Goal: Check status: Check status

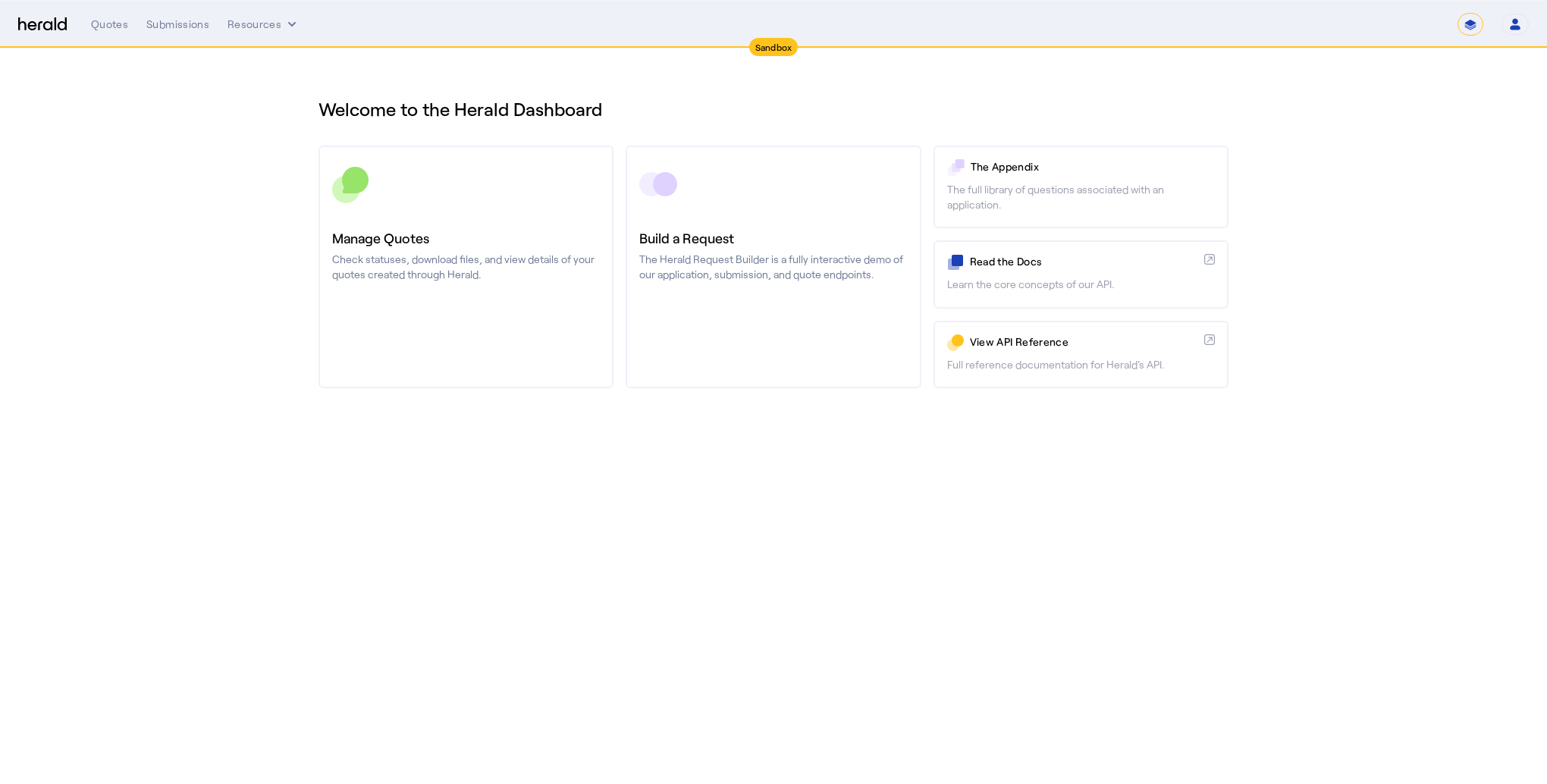
select select "*******"
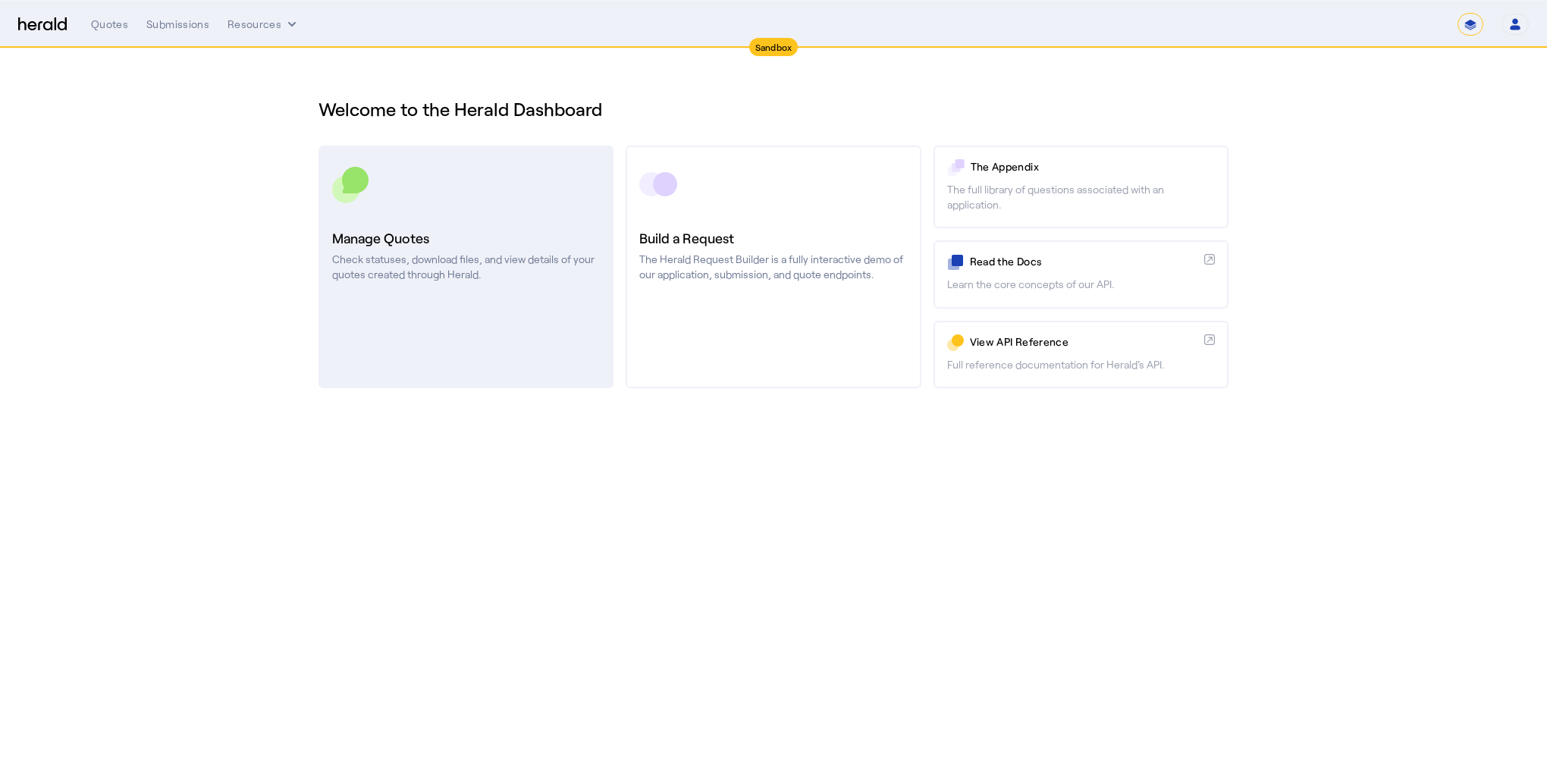
click at [502, 304] on link "Manage Quotes Check statuses, download files, and view details of your quotes c…" at bounding box center [465, 266] width 295 height 242
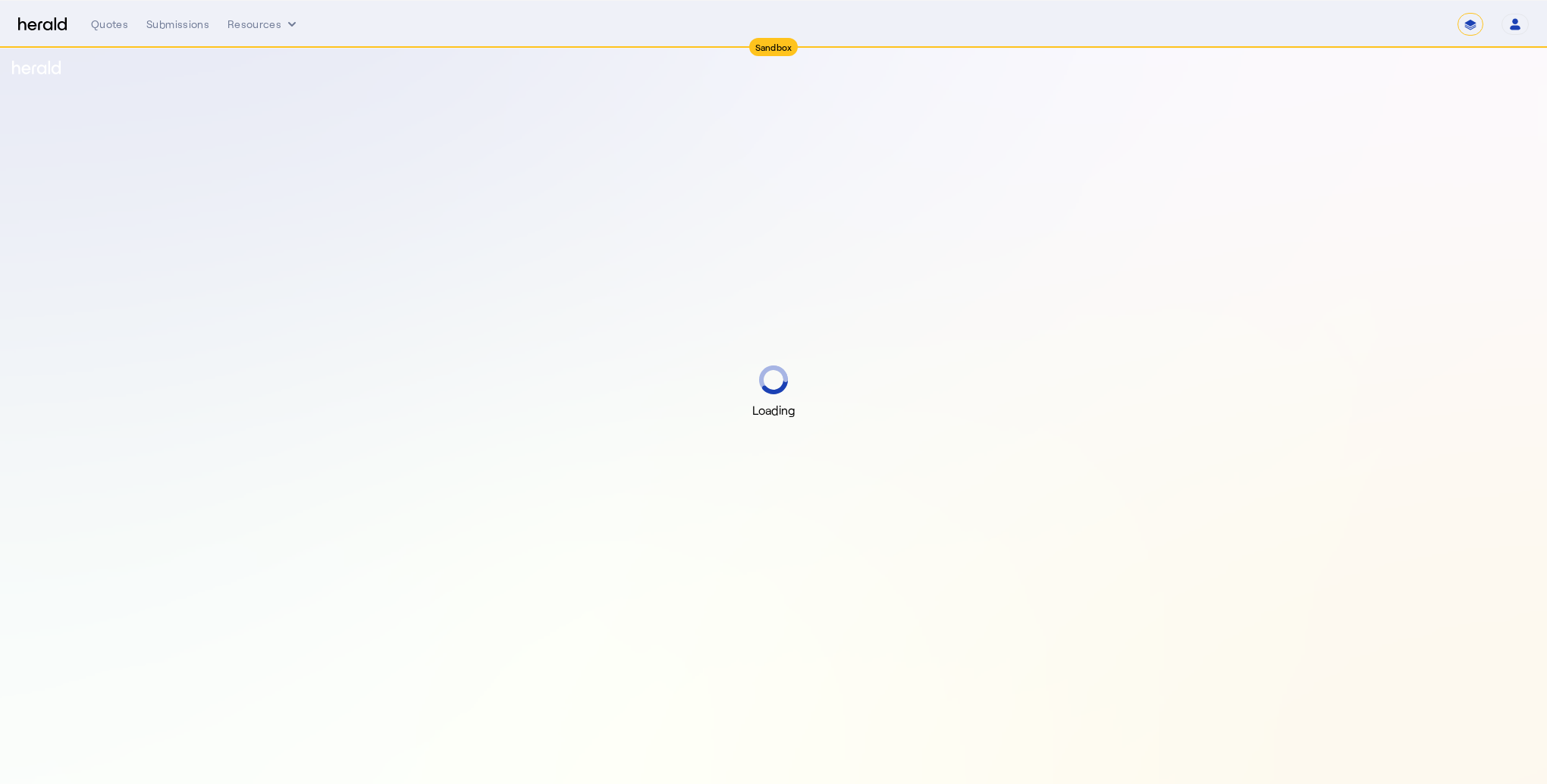
select select "*******"
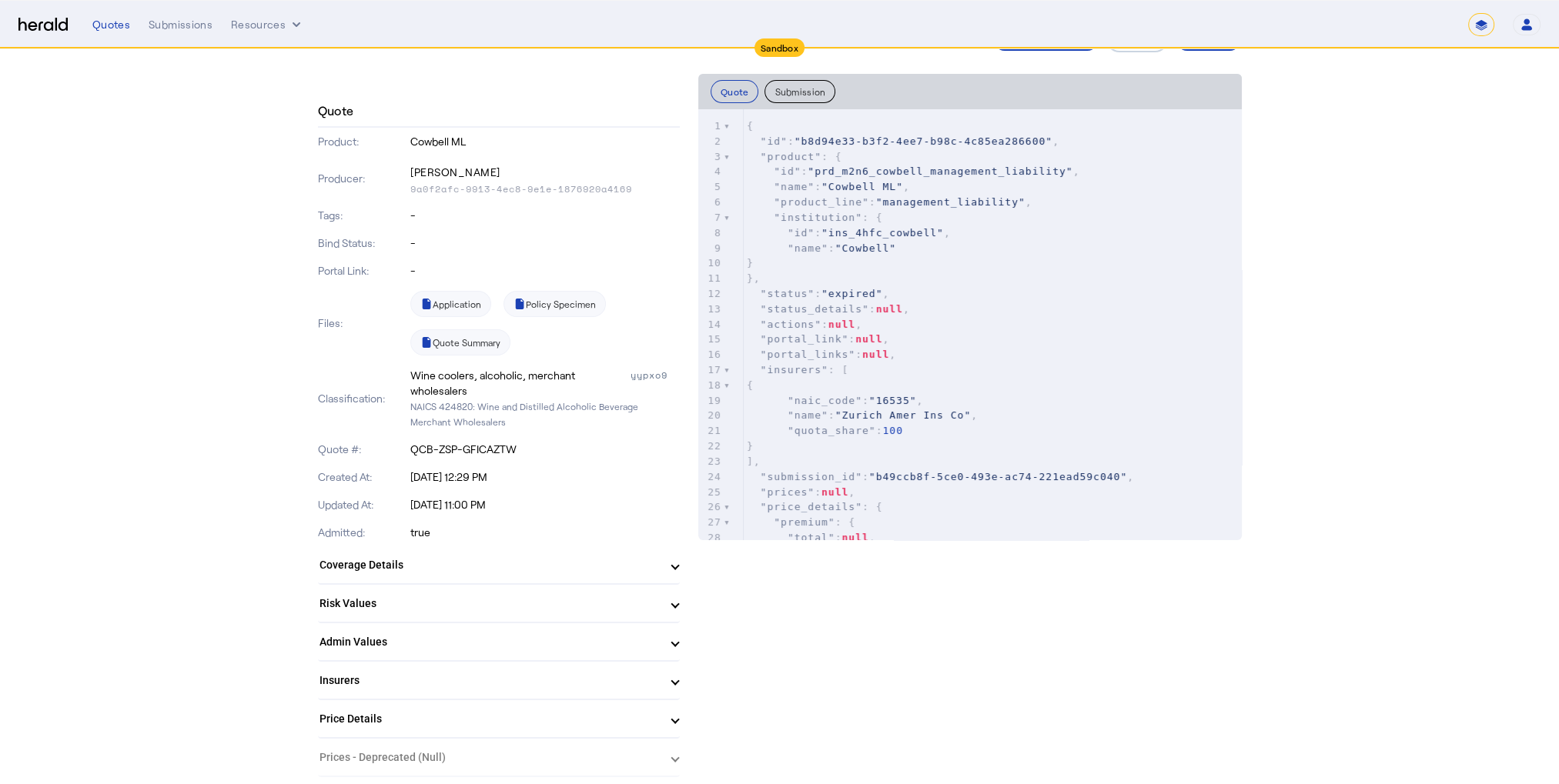
scroll to position [154, 0]
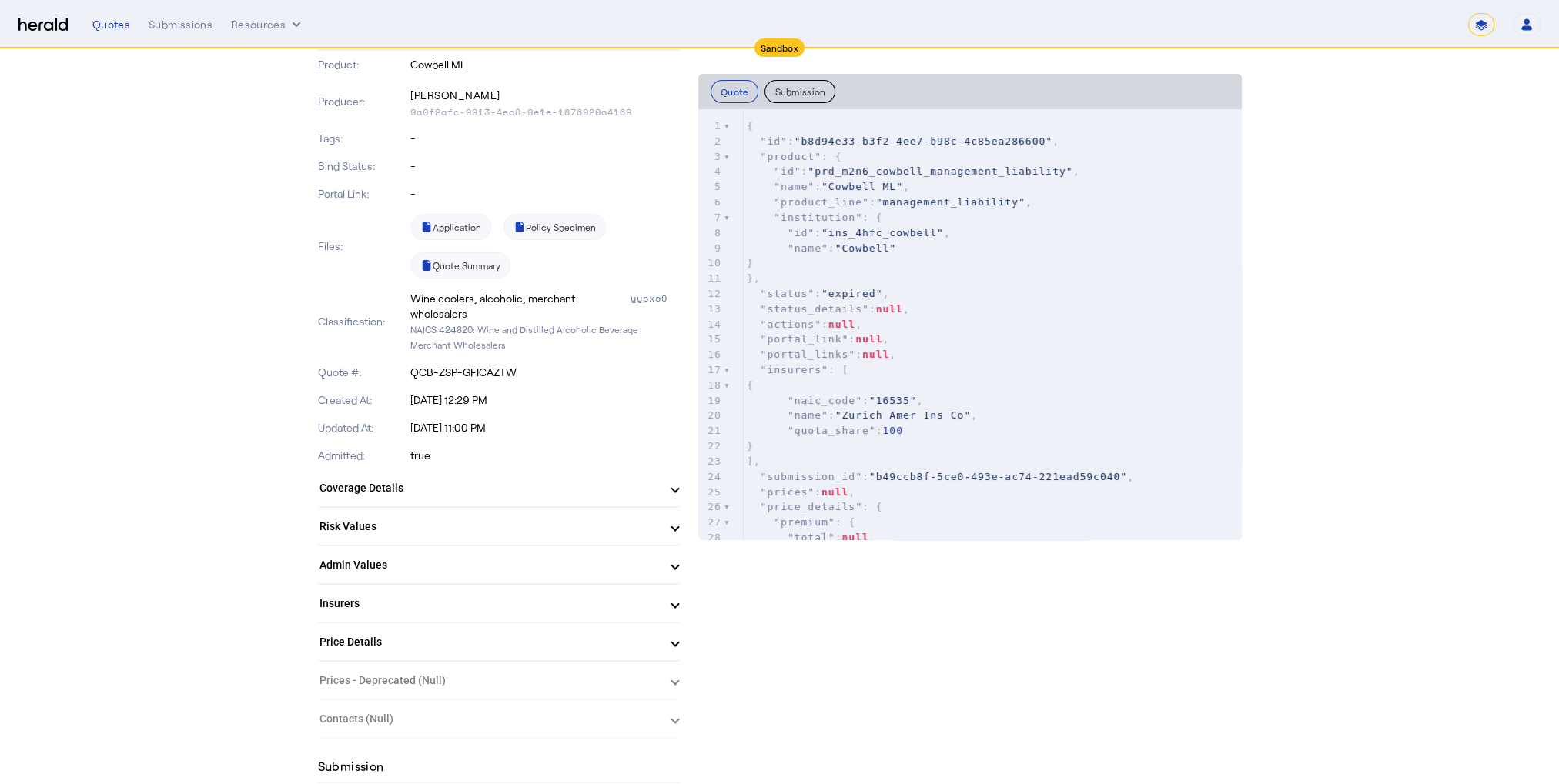
click at [662, 496] on mat-expansion-panel-header "Coverage Details" at bounding box center [499, 487] width 362 height 37
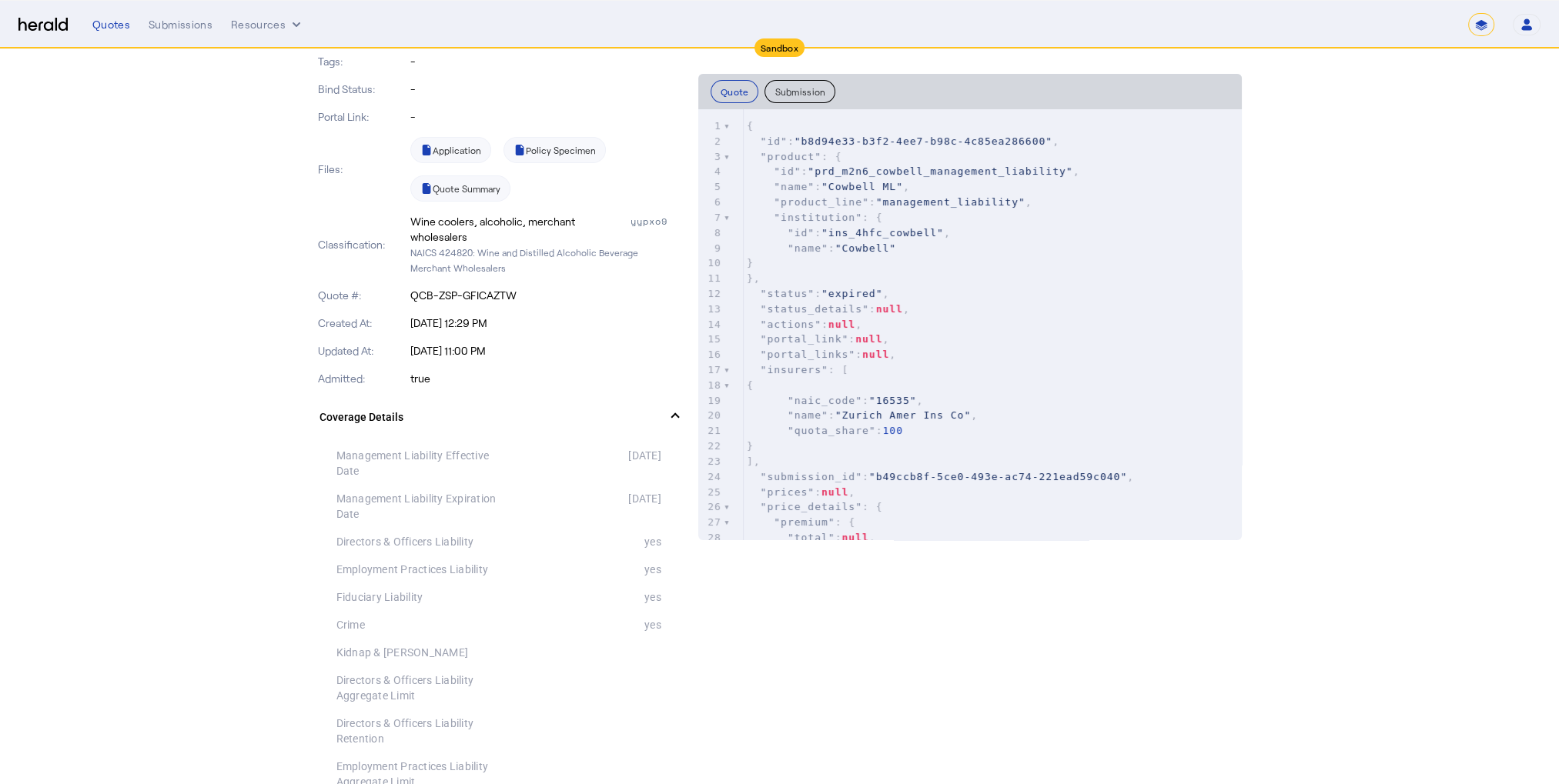
scroll to position [77, 0]
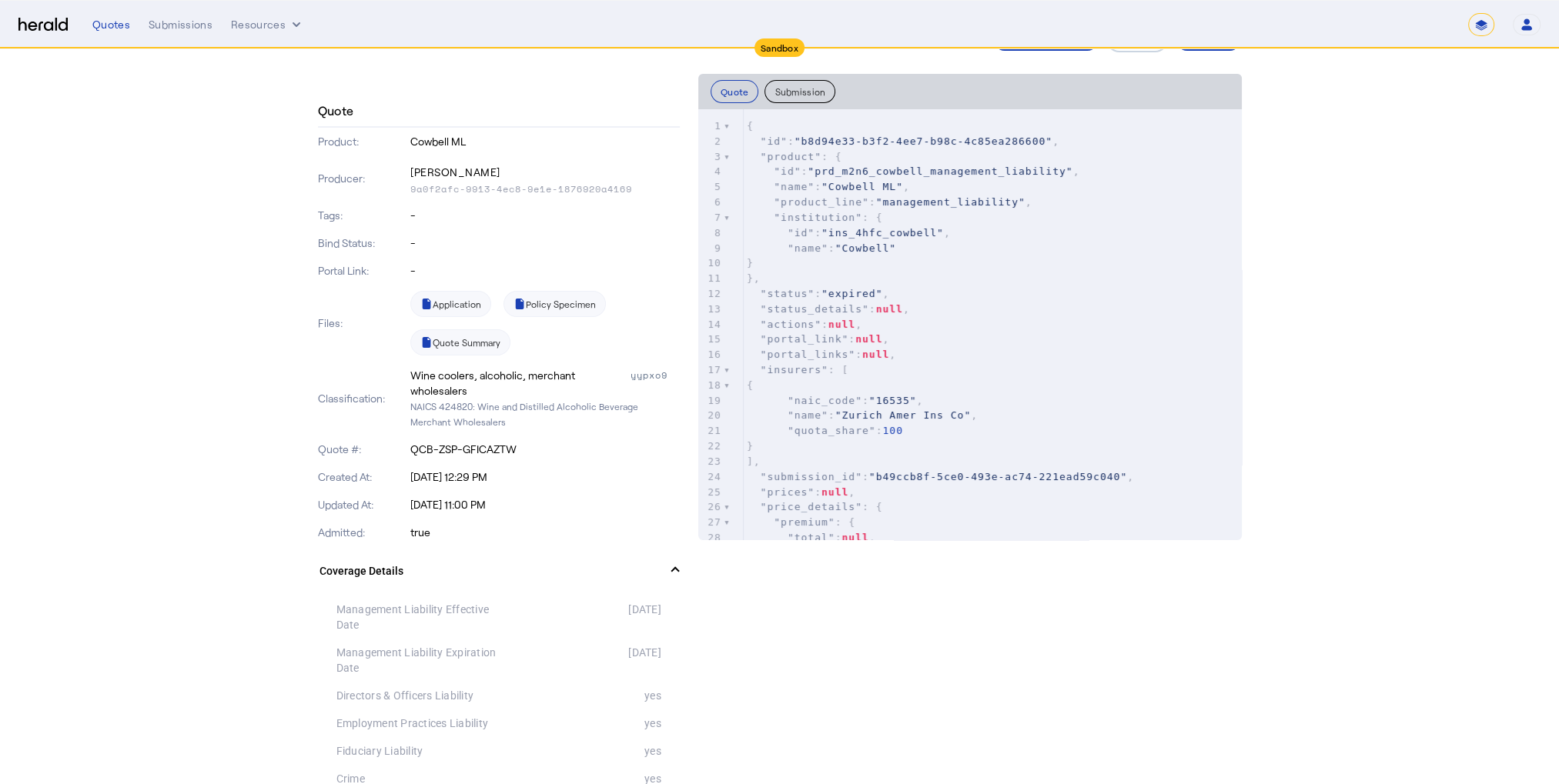
drag, startPoint x: 414, startPoint y: 372, endPoint x: 488, endPoint y: 384, distance: 75.0
click at [488, 384] on div "Classification: Wine coolers, alcoholic, merchant wholesalers yypxo9 NAICS 4248…" at bounding box center [499, 399] width 362 height 74
drag, startPoint x: 488, startPoint y: 384, endPoint x: 478, endPoint y: 405, distance: 23.3
click at [478, 405] on p "NAICS 424820: Wine and Distilled Alcoholic Beverage Merchant Wholesalers" at bounding box center [546, 414] width 270 height 31
click at [471, 405] on p "NAICS 424820: Wine and Distilled Alcoholic Beverage Merchant Wholesalers" at bounding box center [546, 414] width 270 height 31
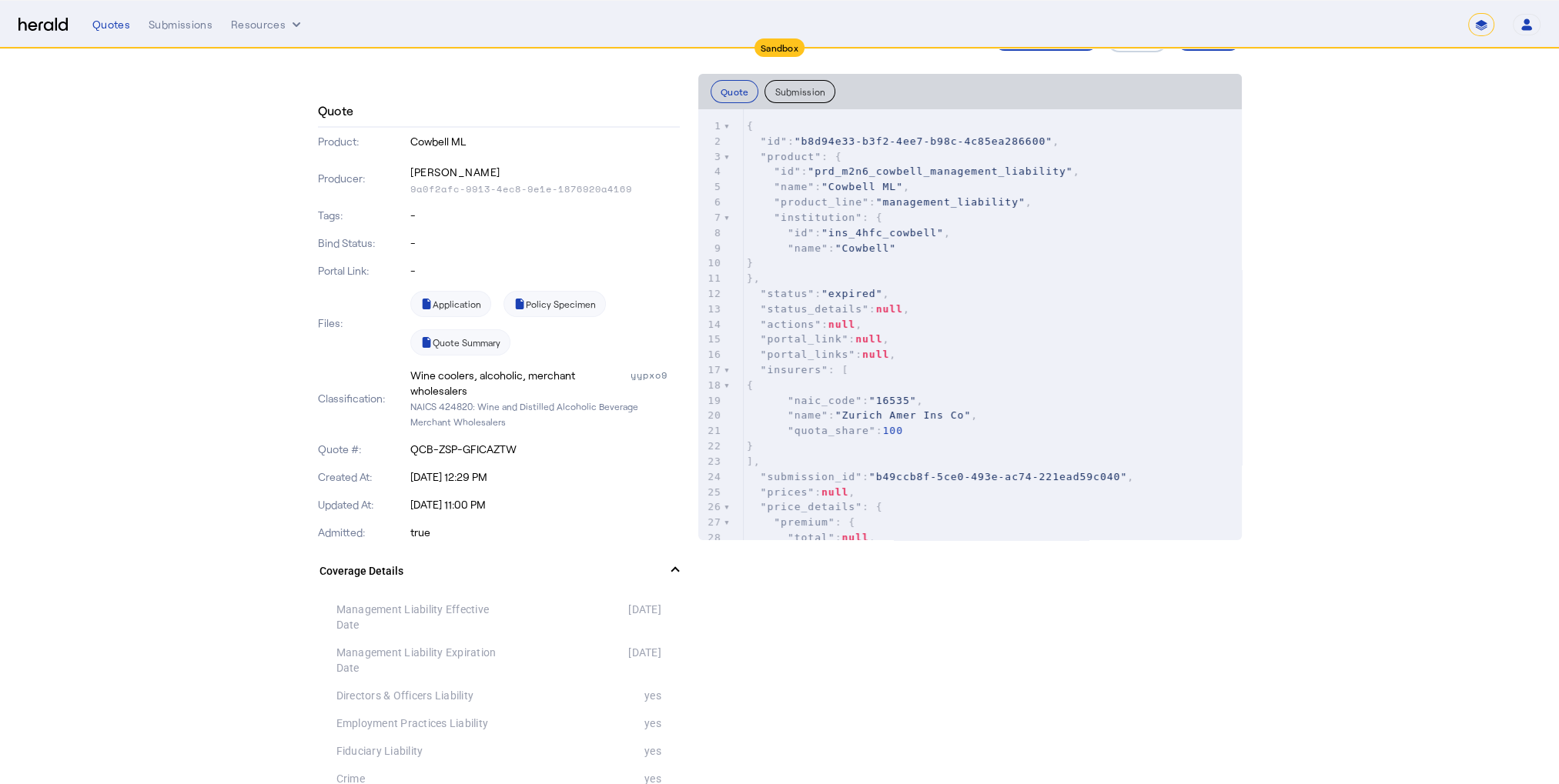
click at [471, 405] on p "NAICS 424820: Wine and Distilled Alcoholic Beverage Merchant Wholesalers" at bounding box center [546, 414] width 270 height 31
copy p "424820"
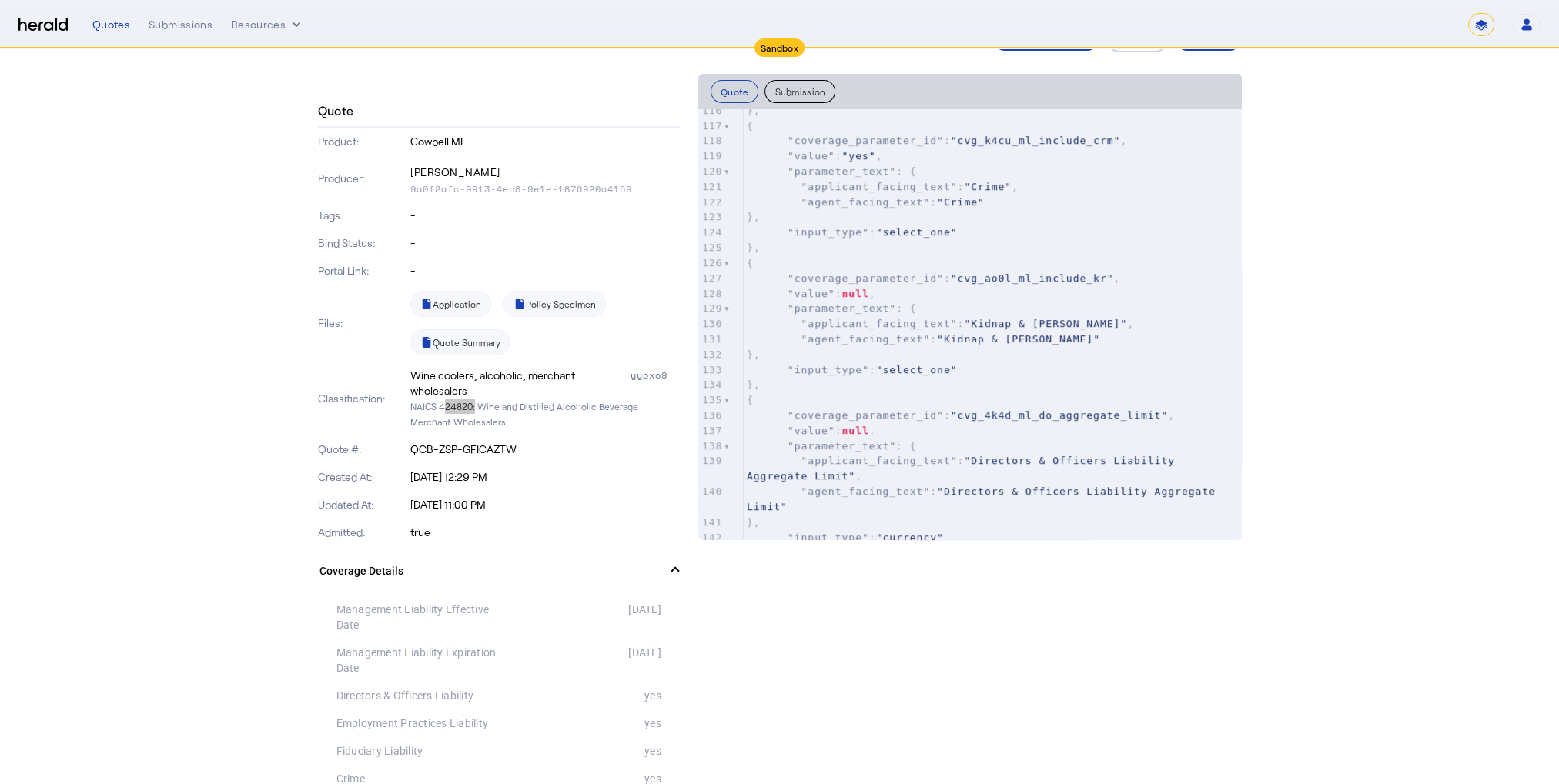
scroll to position [0, 0]
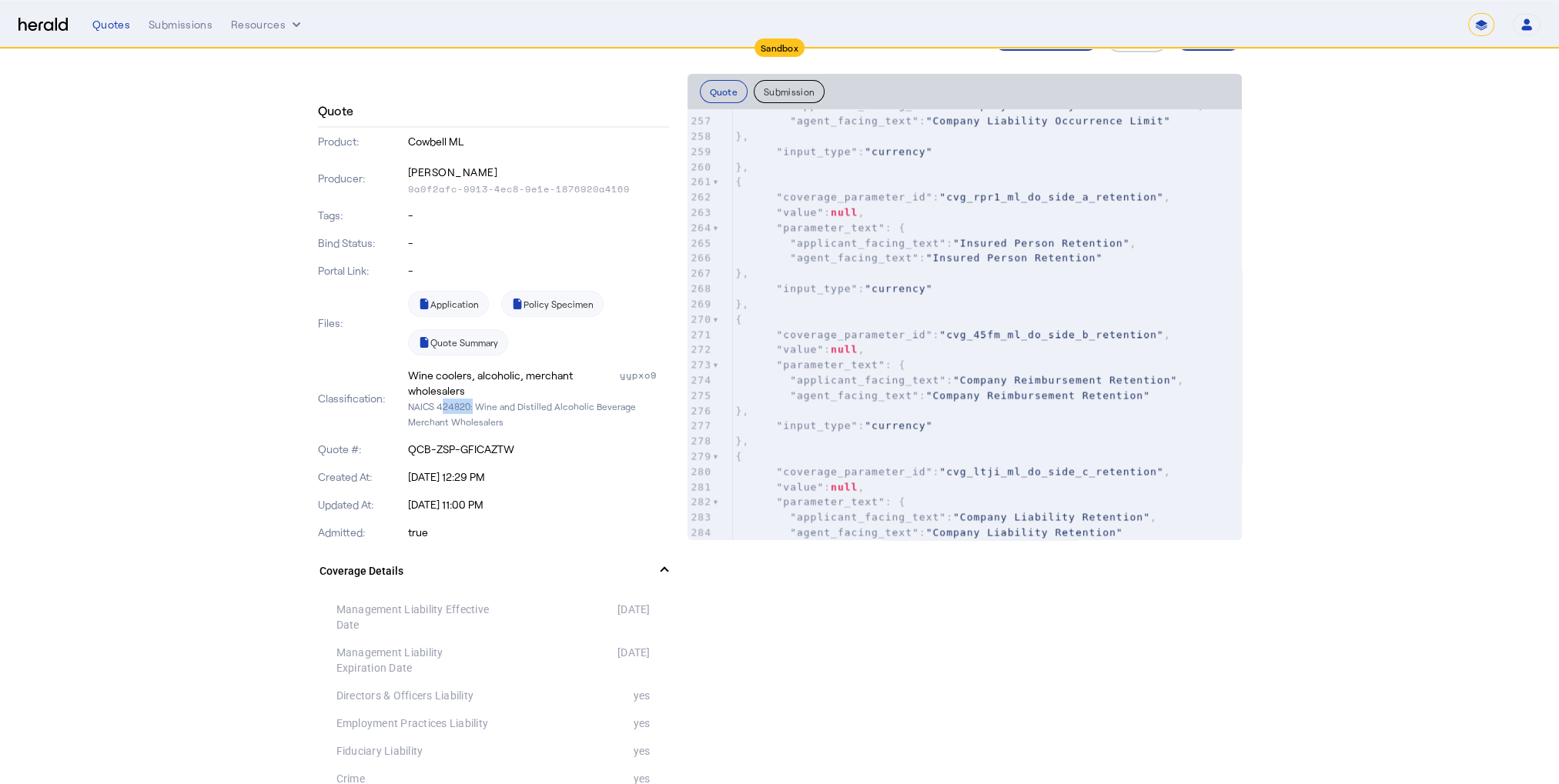
click at [807, 90] on button "Submission" at bounding box center [789, 91] width 71 height 24
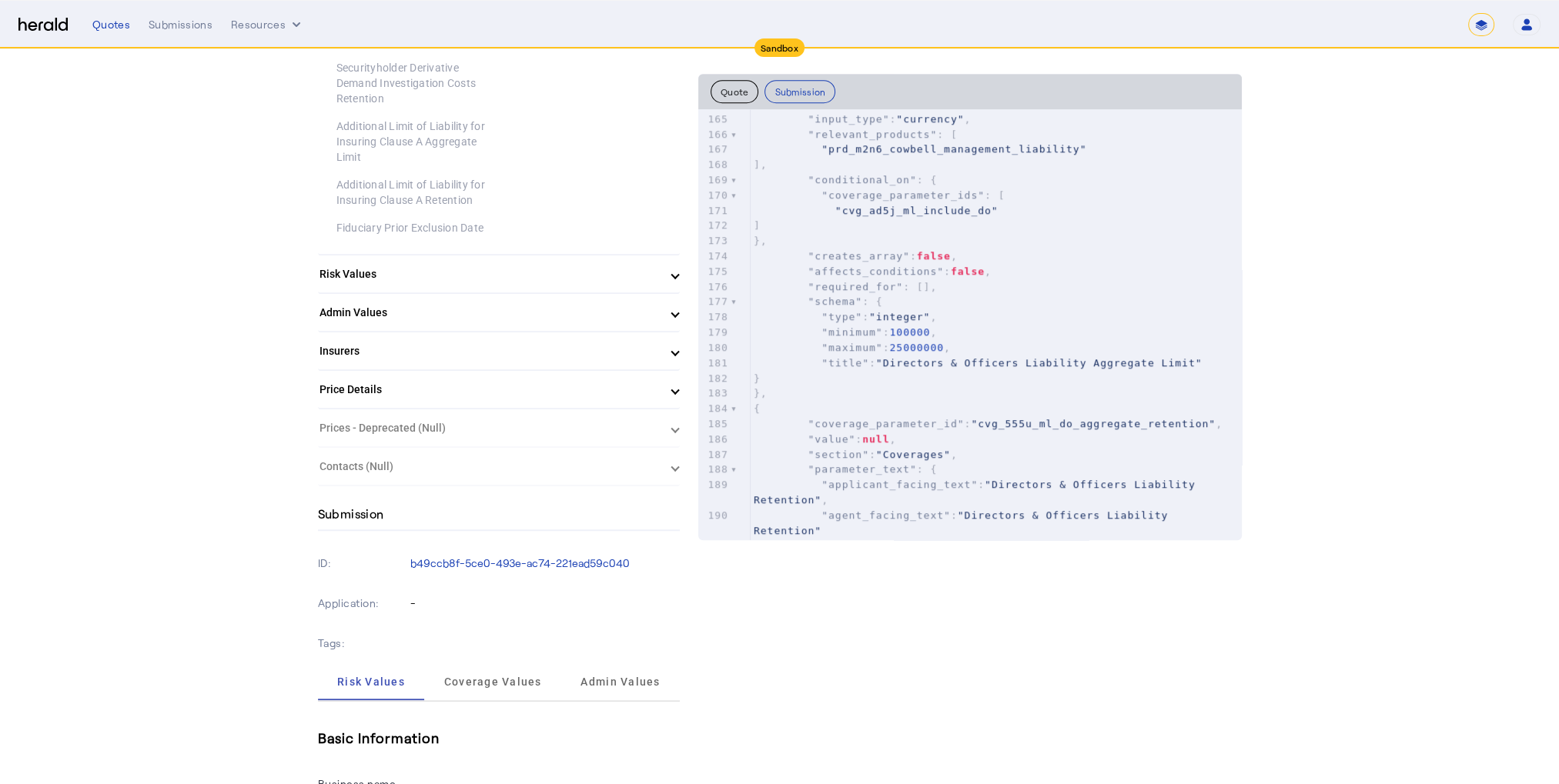
scroll to position [1720, 0]
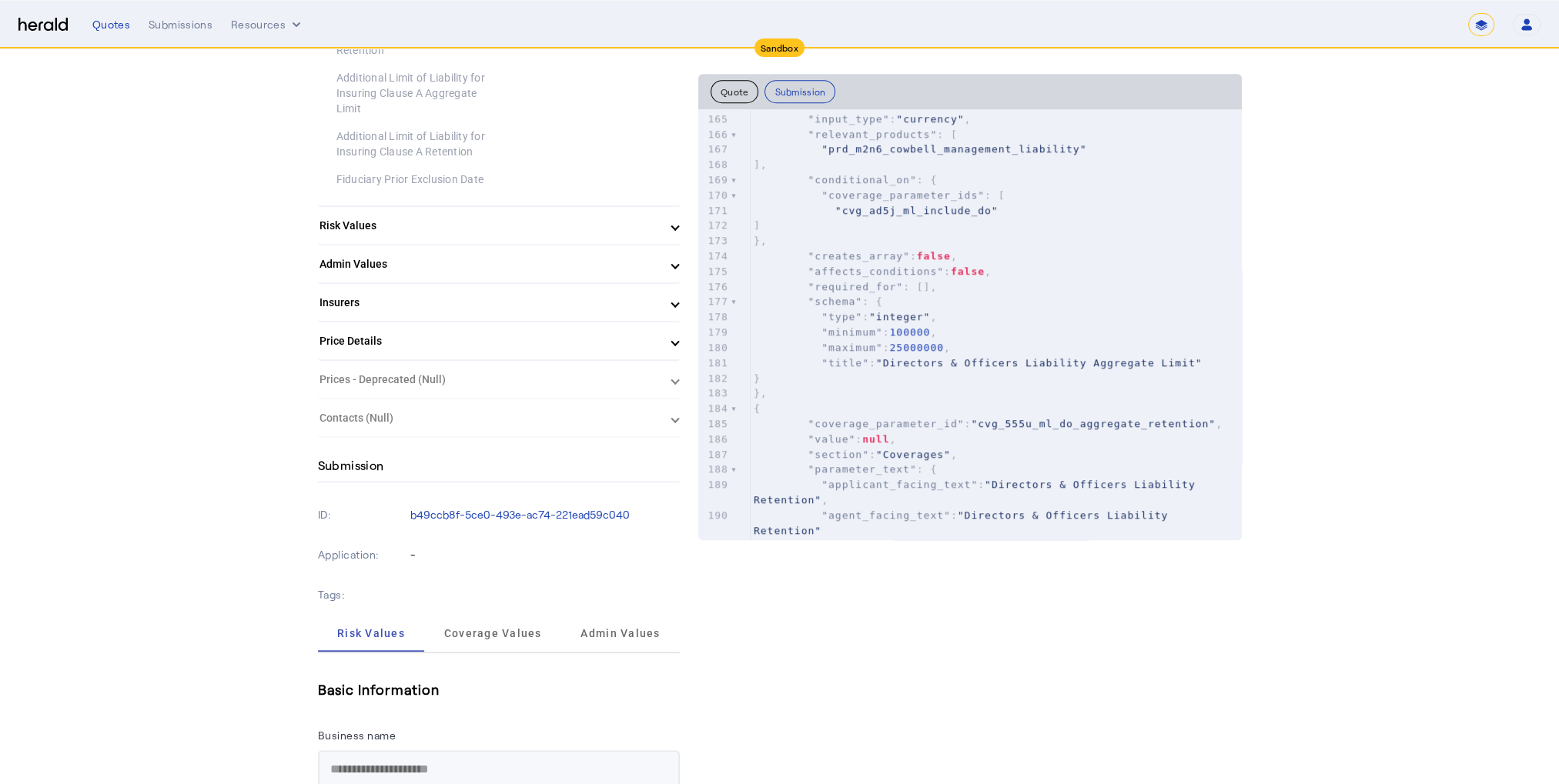
click at [656, 220] on mat-panel-title "Risk Values" at bounding box center [490, 226] width 340 height 16
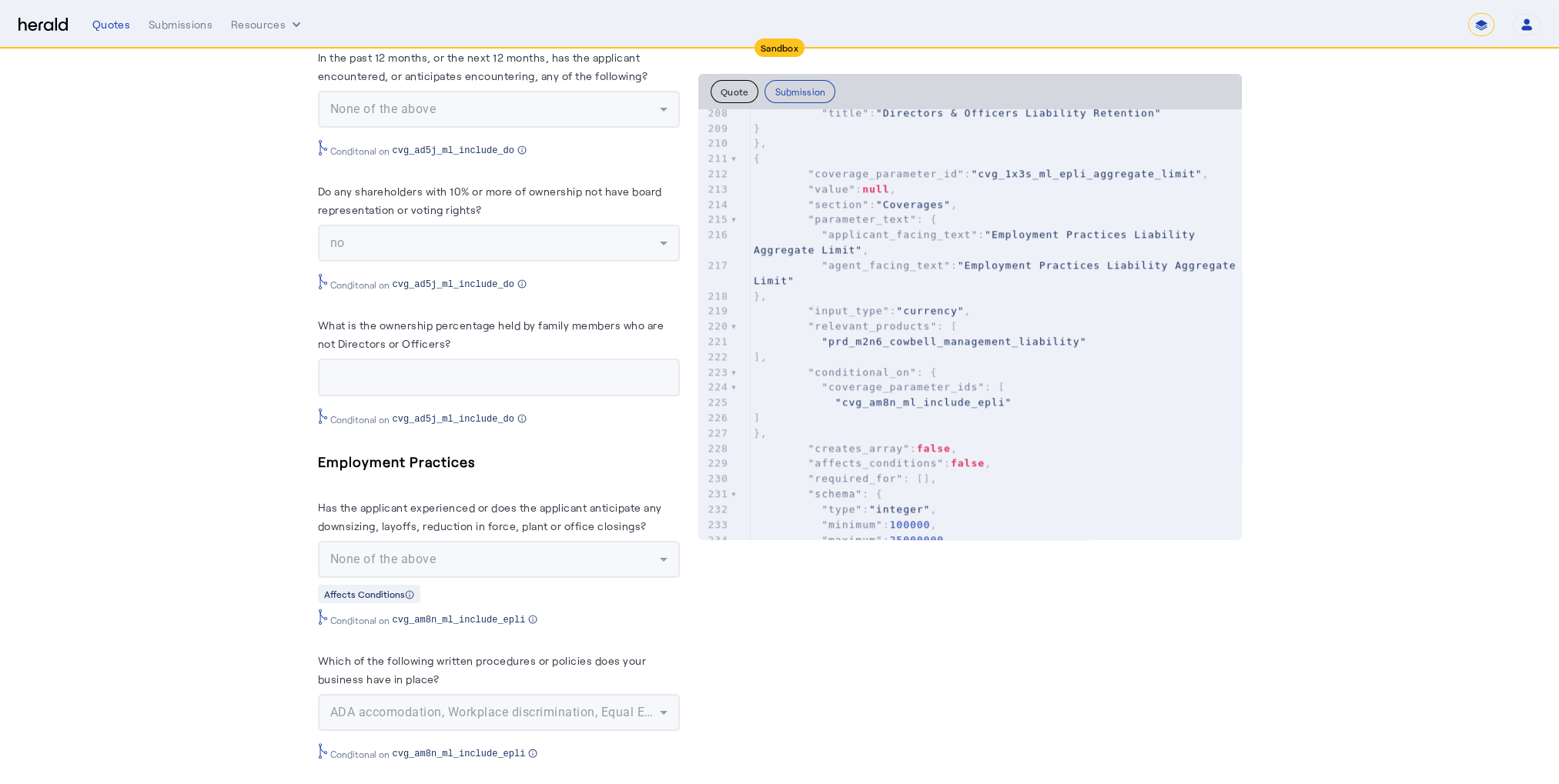
scroll to position [3462, 0]
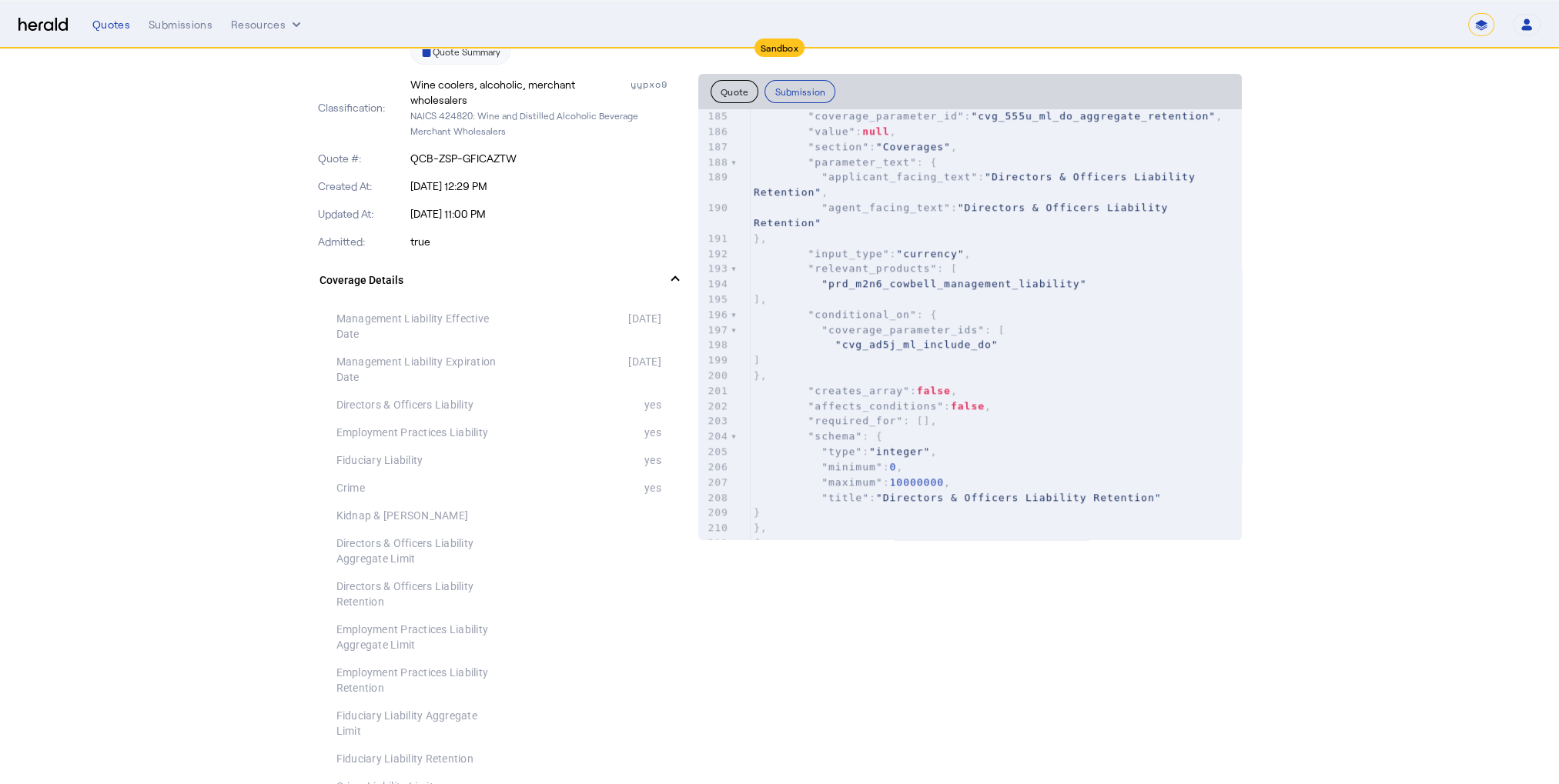
scroll to position [2770, 0]
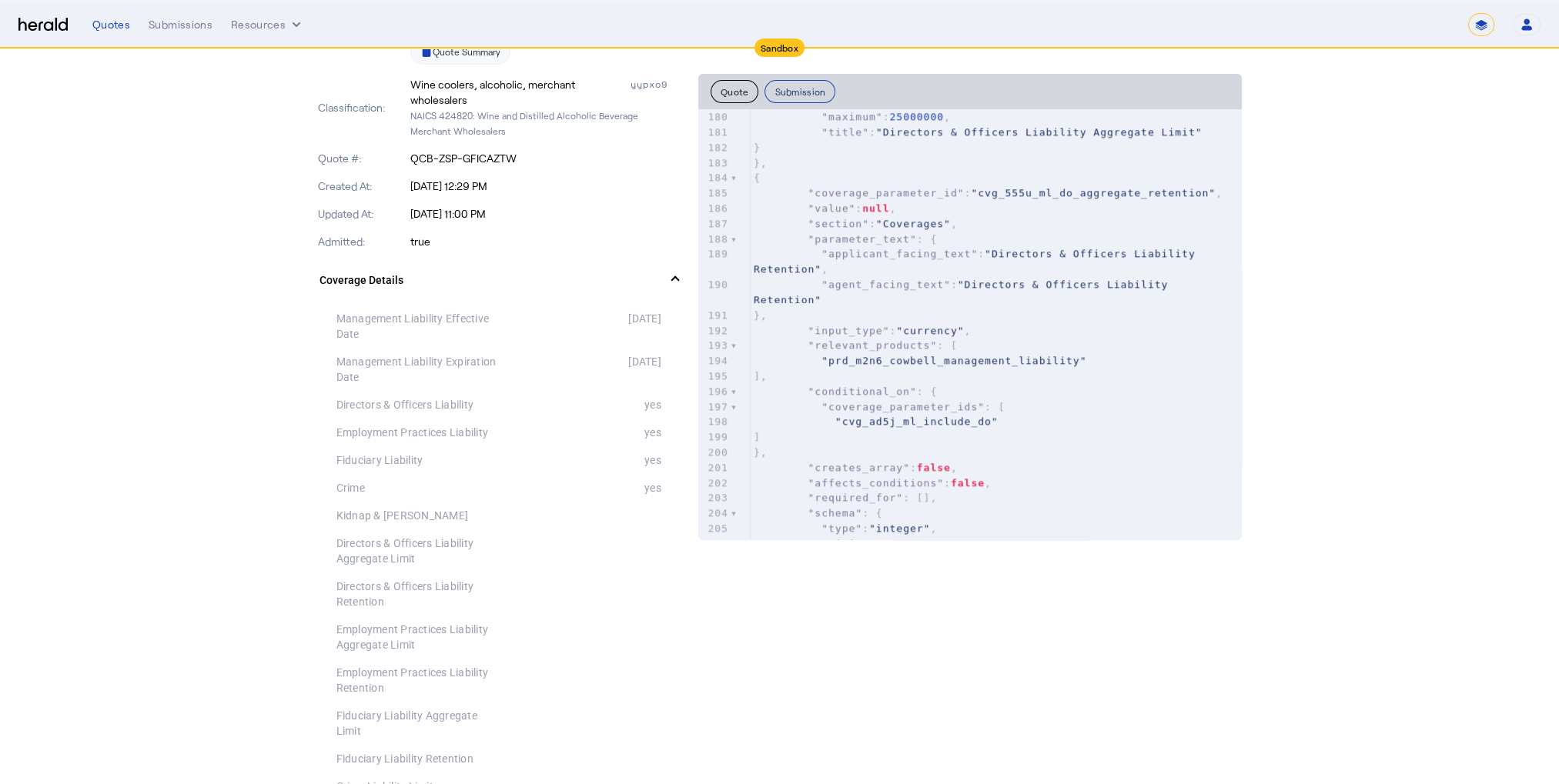
click at [799, 97] on button "Submission" at bounding box center [800, 91] width 71 height 24
click at [816, 88] on button "Submission" at bounding box center [800, 91] width 71 height 24
click at [721, 82] on button "Quote" at bounding box center [735, 91] width 49 height 24
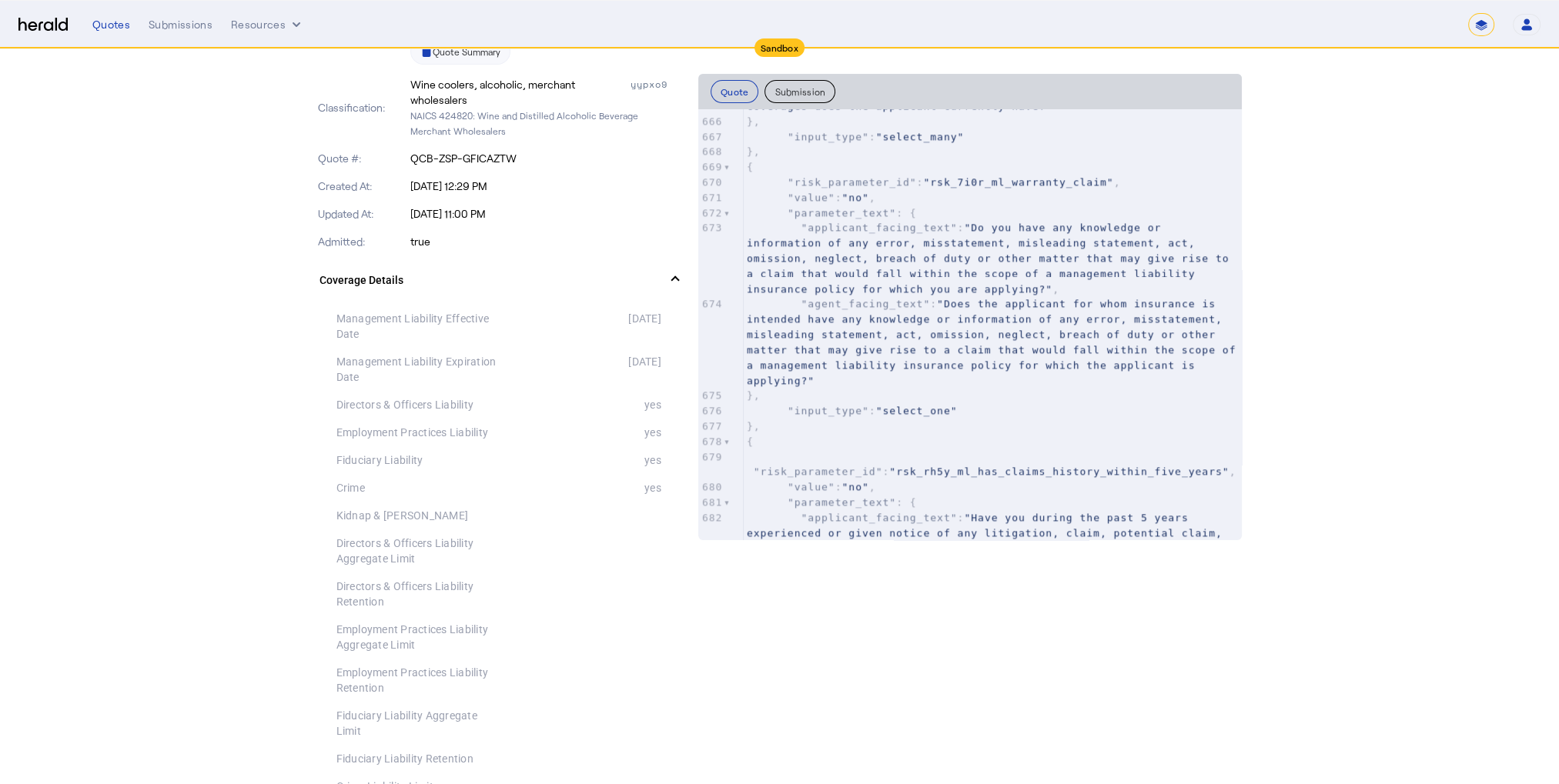
scroll to position [11185, 0]
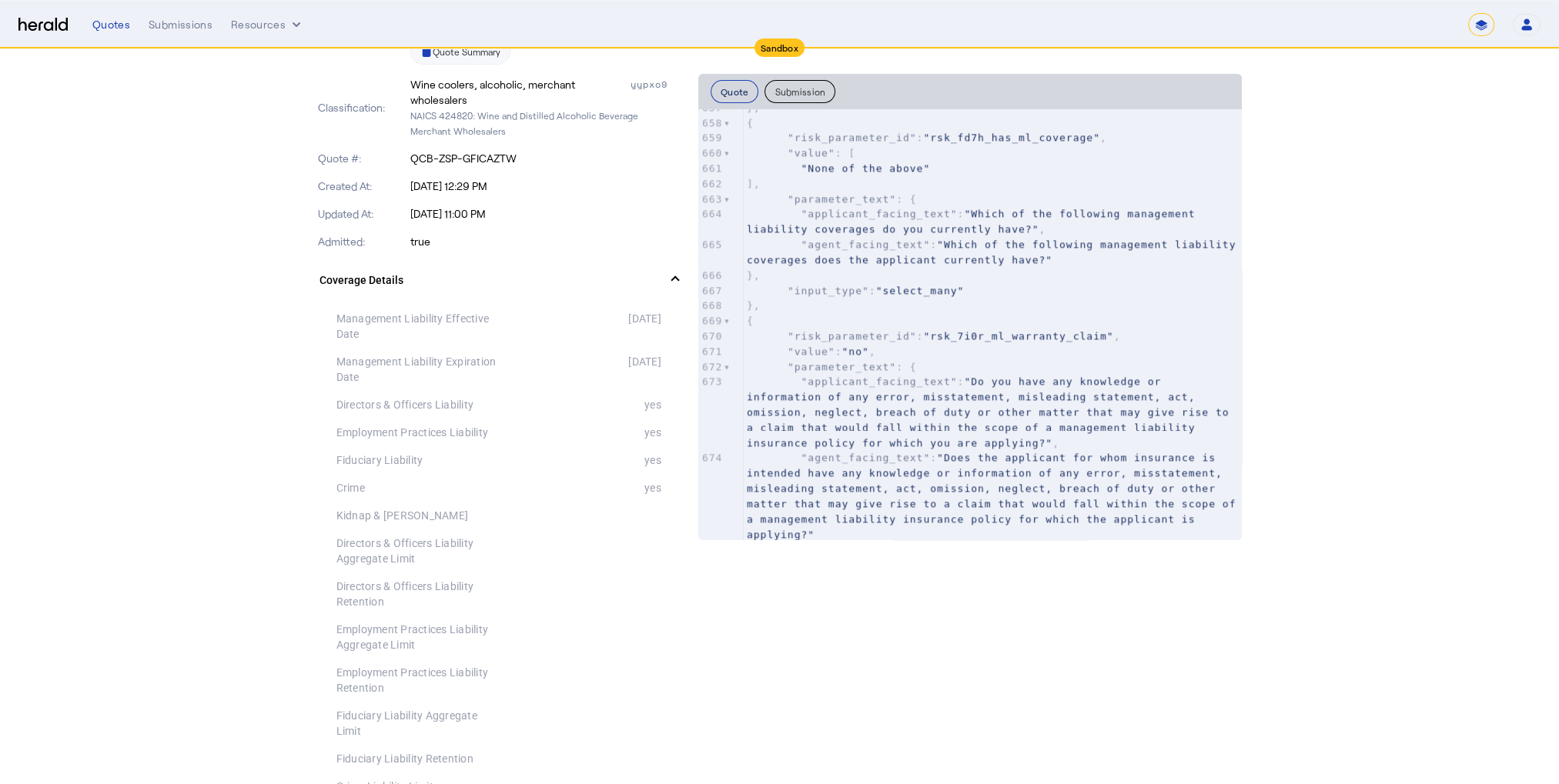
click at [741, 91] on button "Quote" at bounding box center [735, 91] width 49 height 24
click at [819, 100] on button "Submission" at bounding box center [800, 91] width 71 height 24
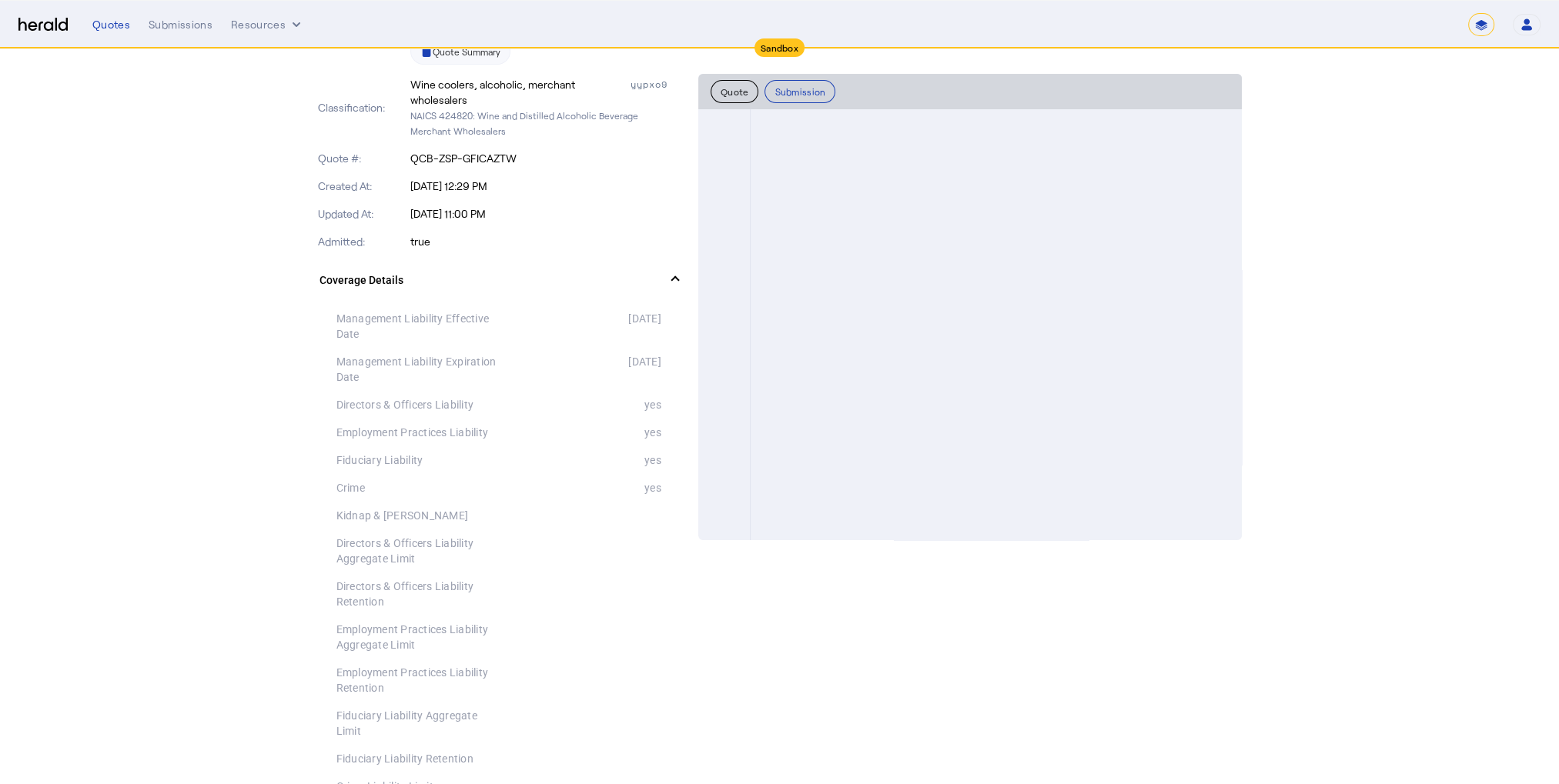
scroll to position [18124, 0]
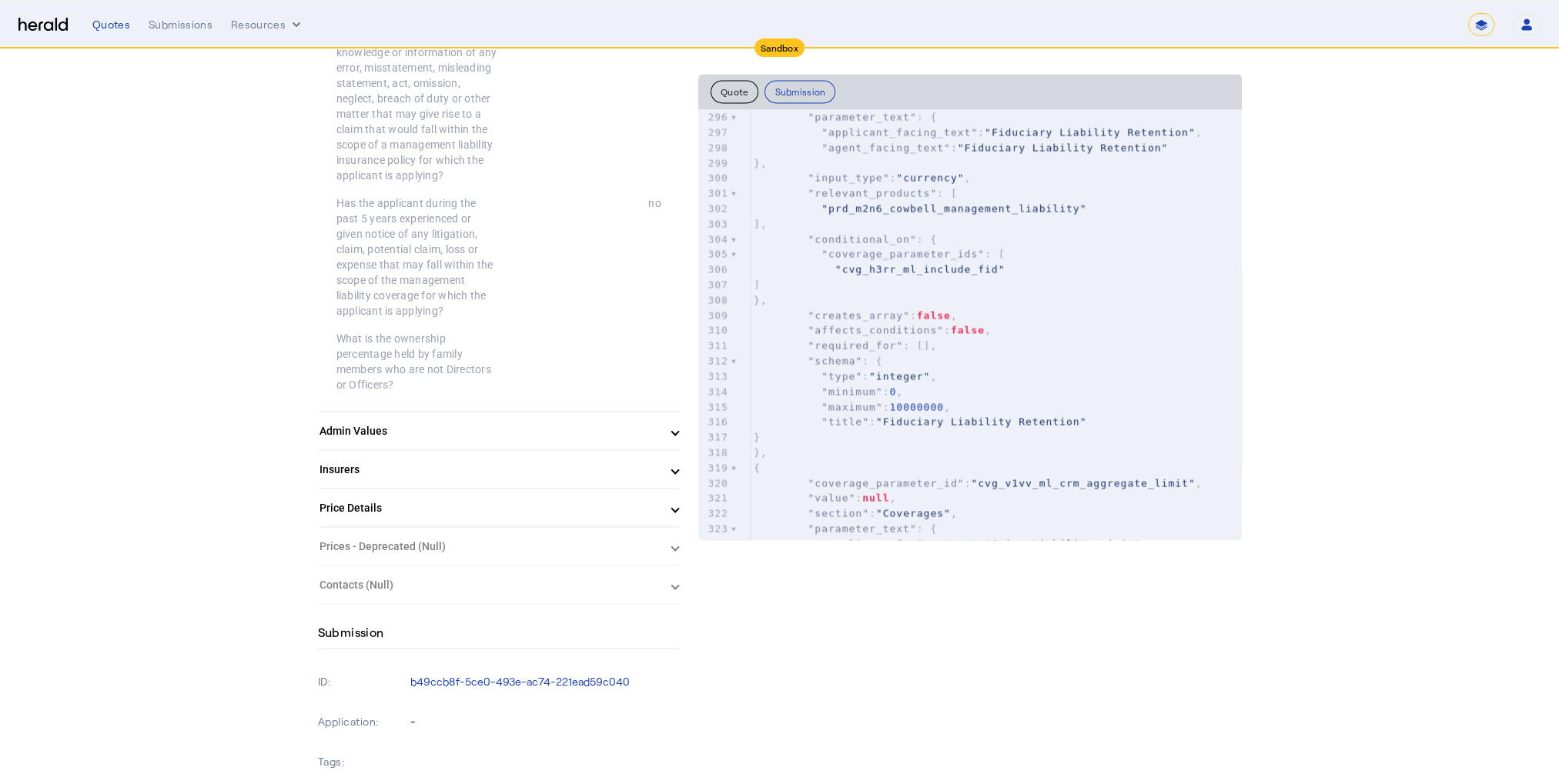
click at [679, 423] on span at bounding box center [675, 431] width 6 height 16
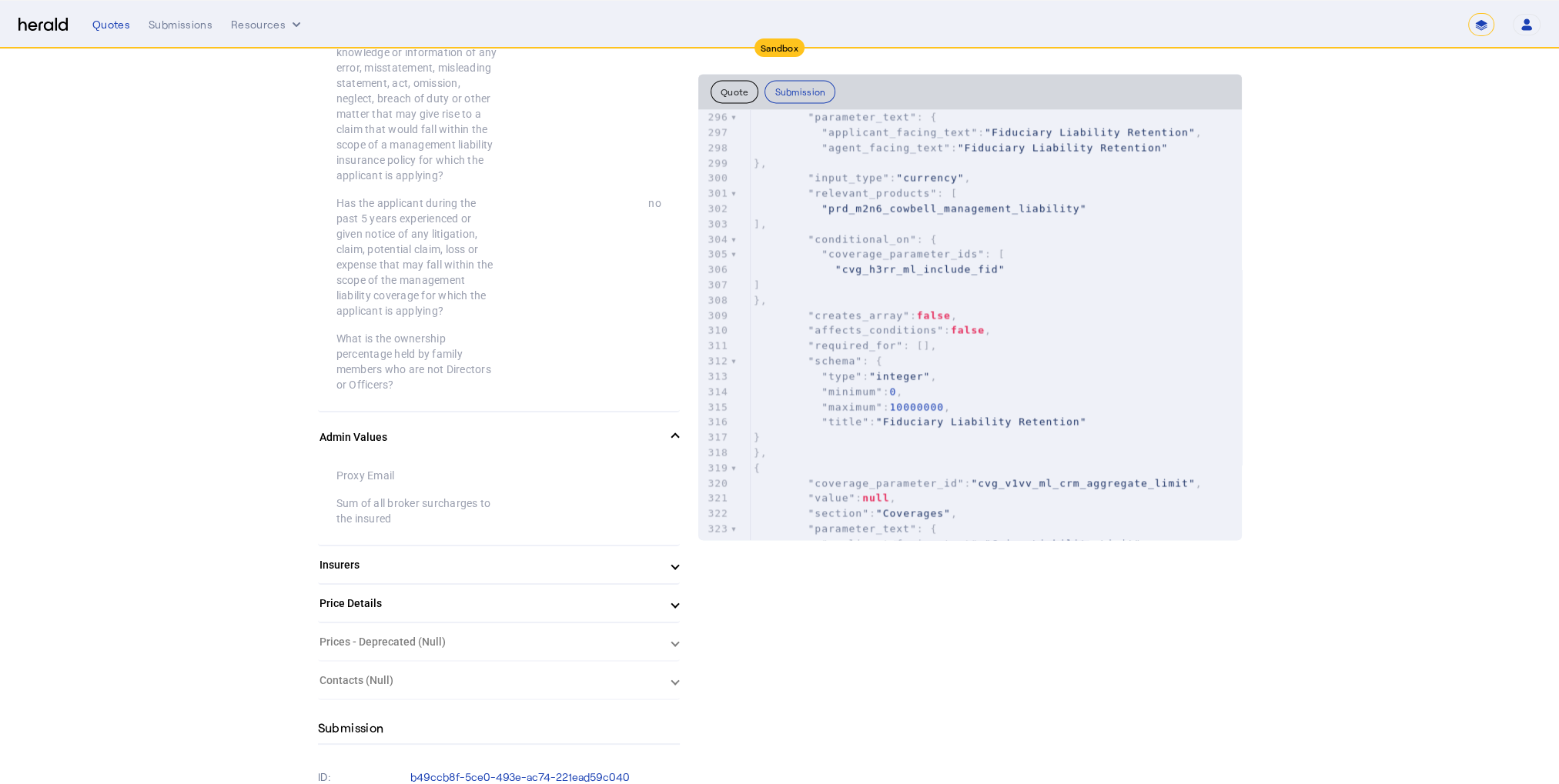
click at [667, 557] on span "Insurers" at bounding box center [496, 565] width 353 height 16
click at [672, 647] on span "Price Details" at bounding box center [496, 656] width 353 height 16
